Goal: Find specific page/section: Find specific page/section

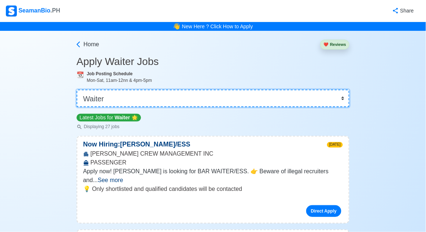
click at [336, 95] on select "👉 Select Rank or Position Master Chief Officer 2nd Officer 3rd Officer Junior O…" at bounding box center [213, 98] width 273 height 18
click at [344, 73] on div "Job Posting Schedule Mon-Sat, 11am-12nn & 4pm-5pm" at bounding box center [218, 76] width 263 height 13
click at [340, 96] on select "👉 Select Rank or Position Master Chief Officer 2nd Officer 3rd Officer Junior O…" at bounding box center [213, 98] width 273 height 18
click at [77, 89] on select "👉 Select Rank or Position Master Chief Officer 2nd Officer 3rd Officer Junior O…" at bounding box center [213, 98] width 273 height 18
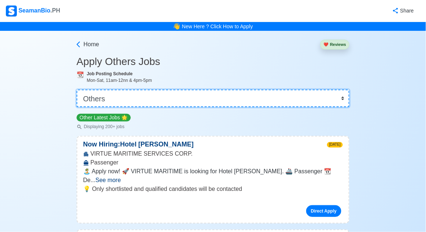
click at [340, 95] on select "👉 Select Rank or Position Master Chief Officer 2nd Officer 3rd Officer Junior O…" at bounding box center [213, 98] width 273 height 18
click at [343, 99] on select "👉 Select Rank or Position Master Chief Officer 2nd Officer 3rd Officer Junior O…" at bounding box center [213, 98] width 273 height 18
select select "[PERSON_NAME]"
click at [77, 89] on select "👉 Select Rank or Position Master Chief Officer 2nd Officer 3rd Officer Junior O…" at bounding box center [213, 98] width 273 height 18
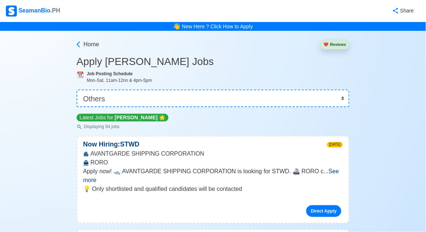
click at [328, 168] on span "See more" at bounding box center [211, 175] width 256 height 15
